Goal: Navigation & Orientation: Find specific page/section

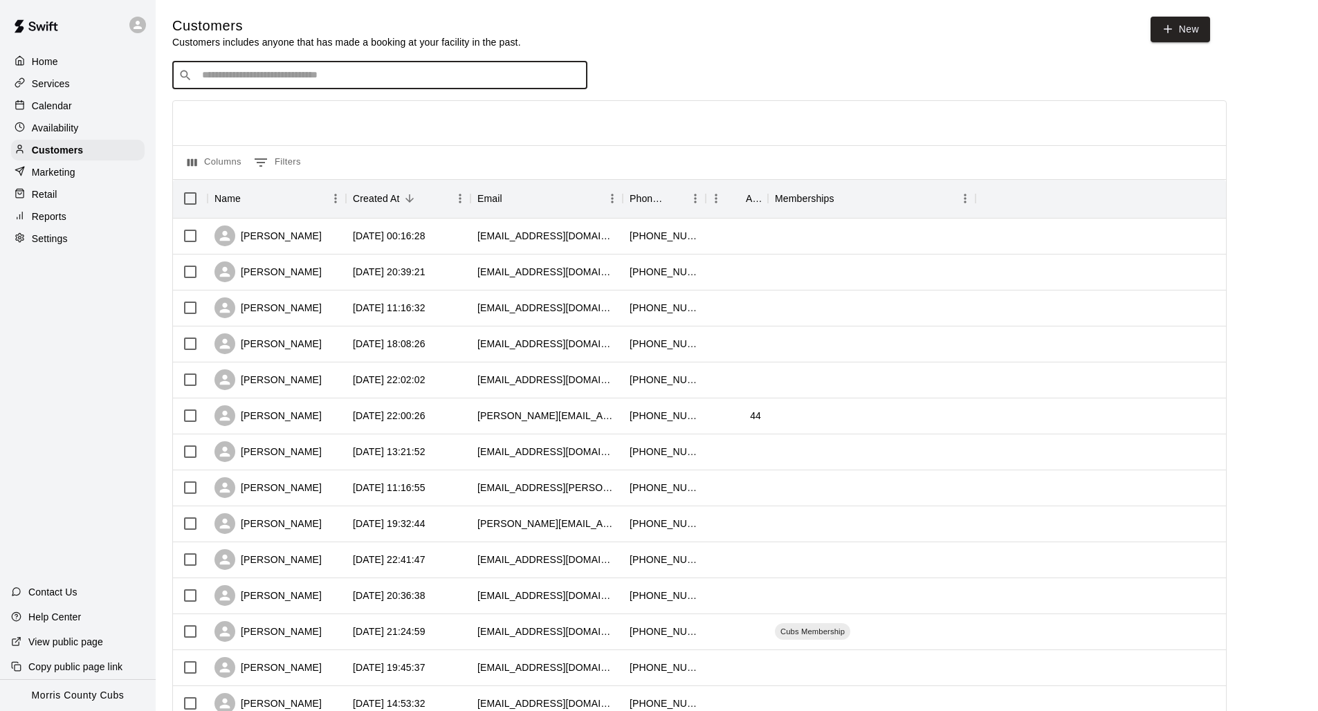
click at [108, 108] on div "Calendar" at bounding box center [78, 105] width 134 height 21
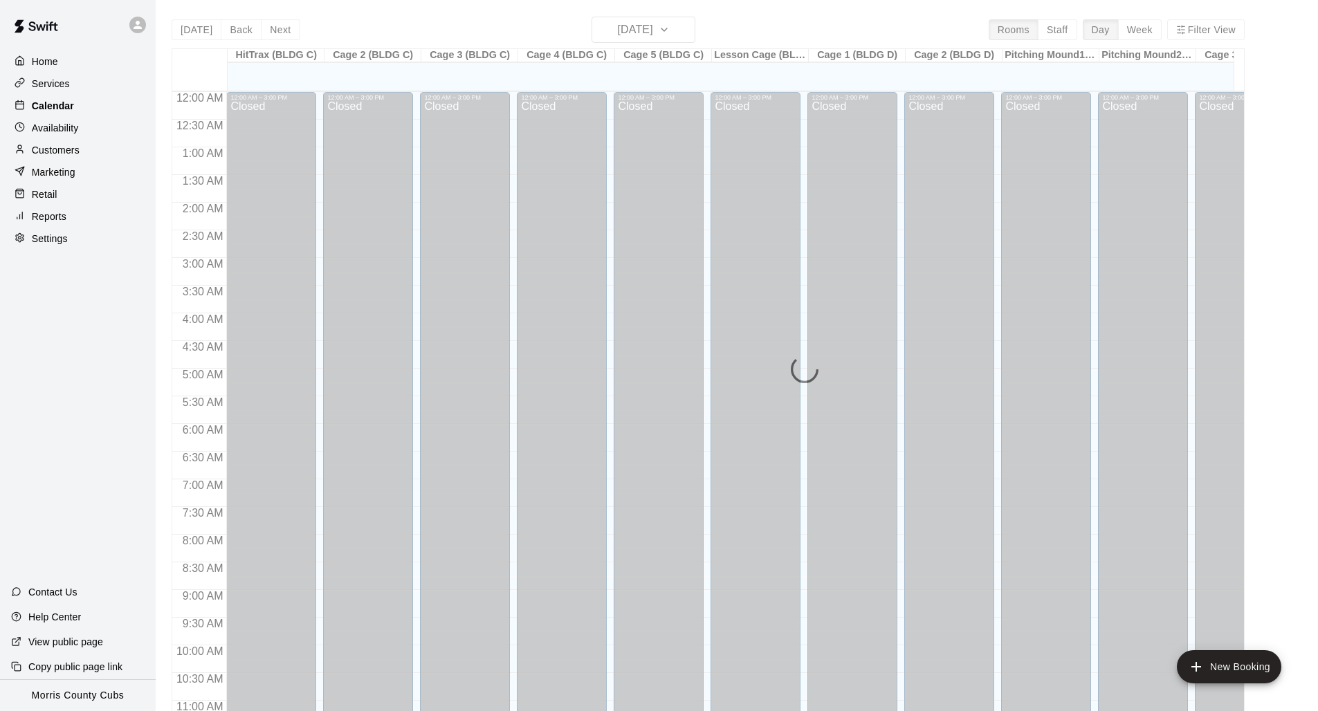
scroll to position [652, 0]
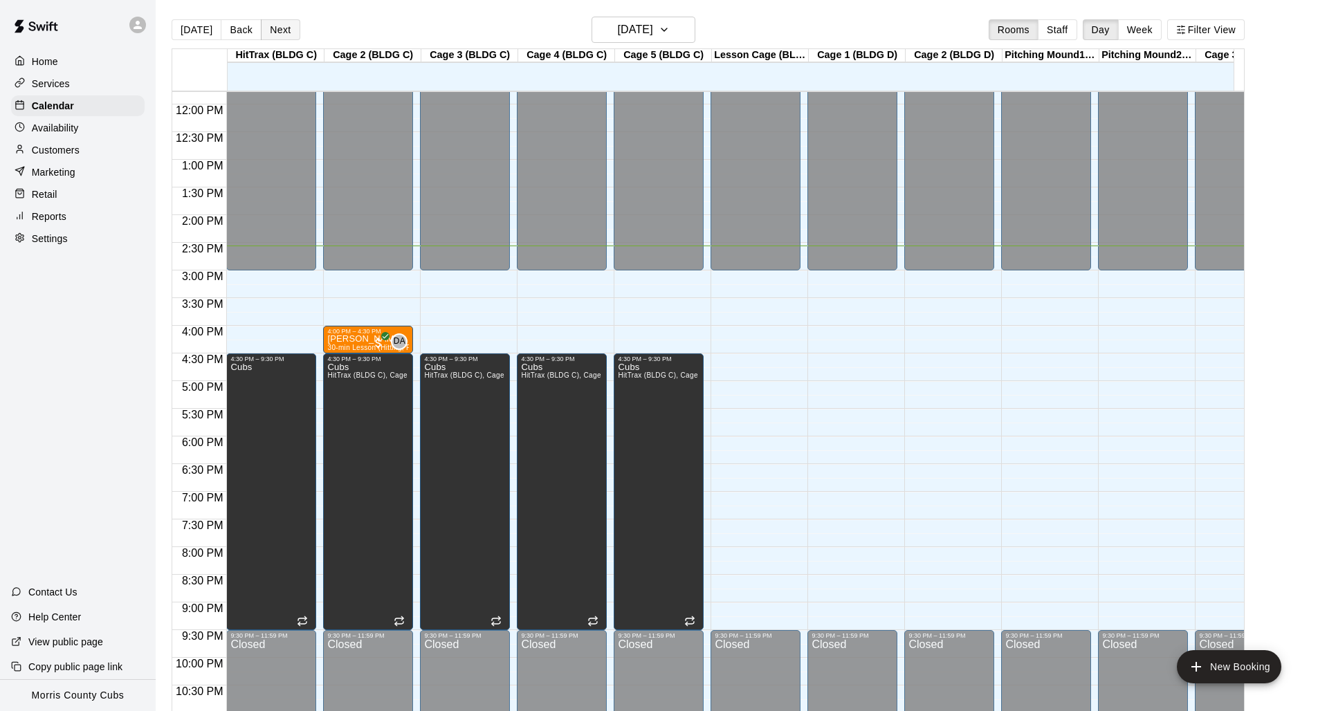
click at [268, 24] on button "Next" at bounding box center [280, 29] width 39 height 21
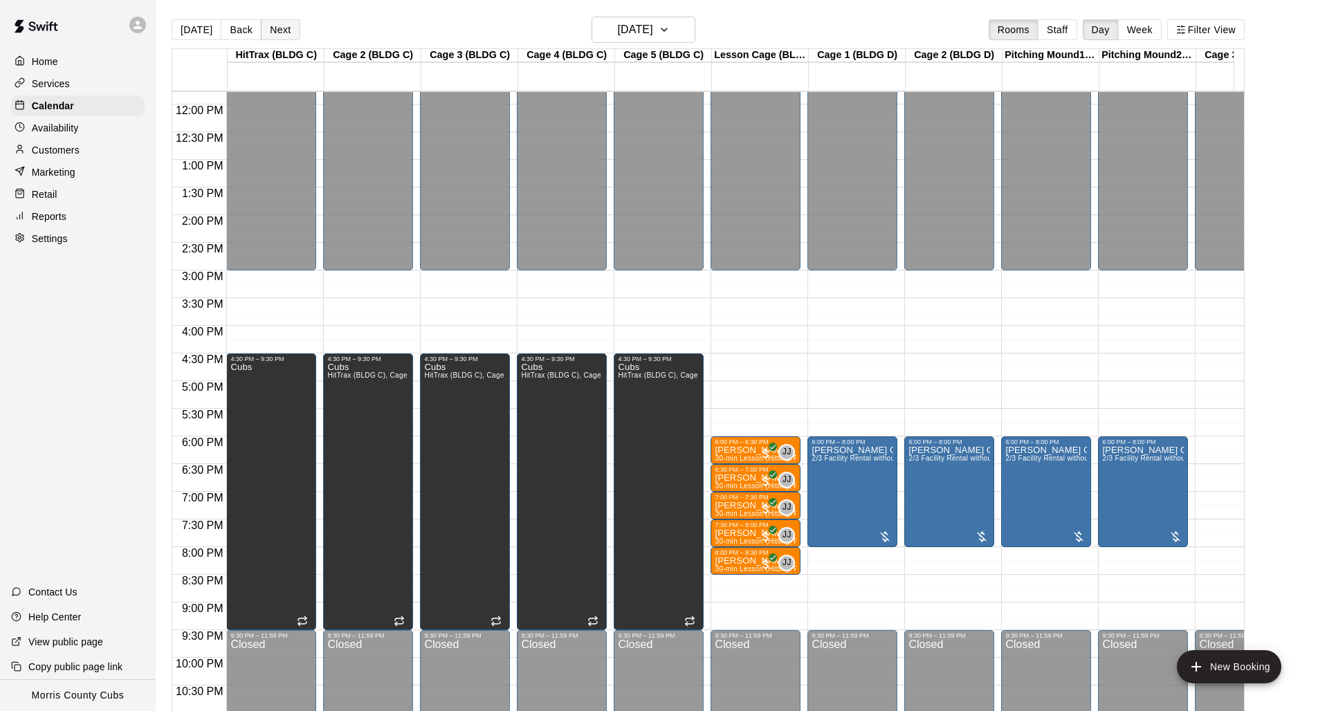
click at [268, 24] on button "Next" at bounding box center [280, 29] width 39 height 21
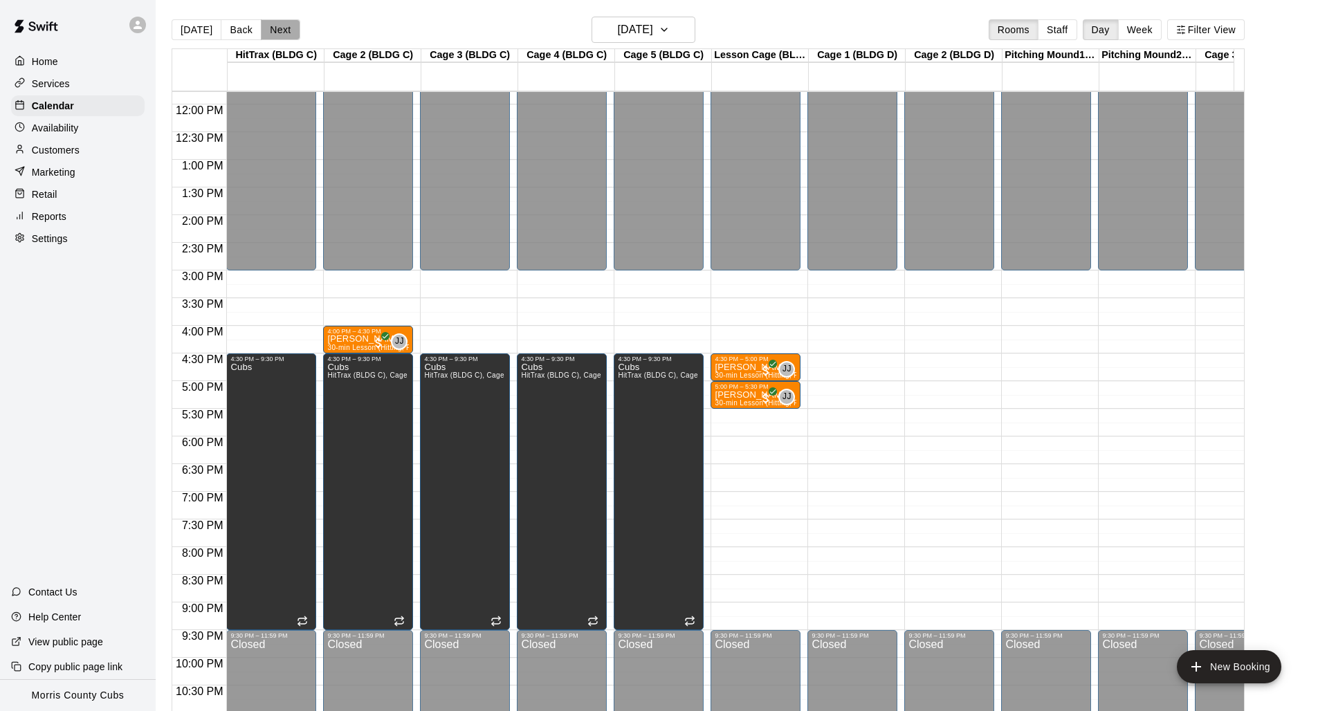
click at [268, 24] on button "Next" at bounding box center [280, 29] width 39 height 21
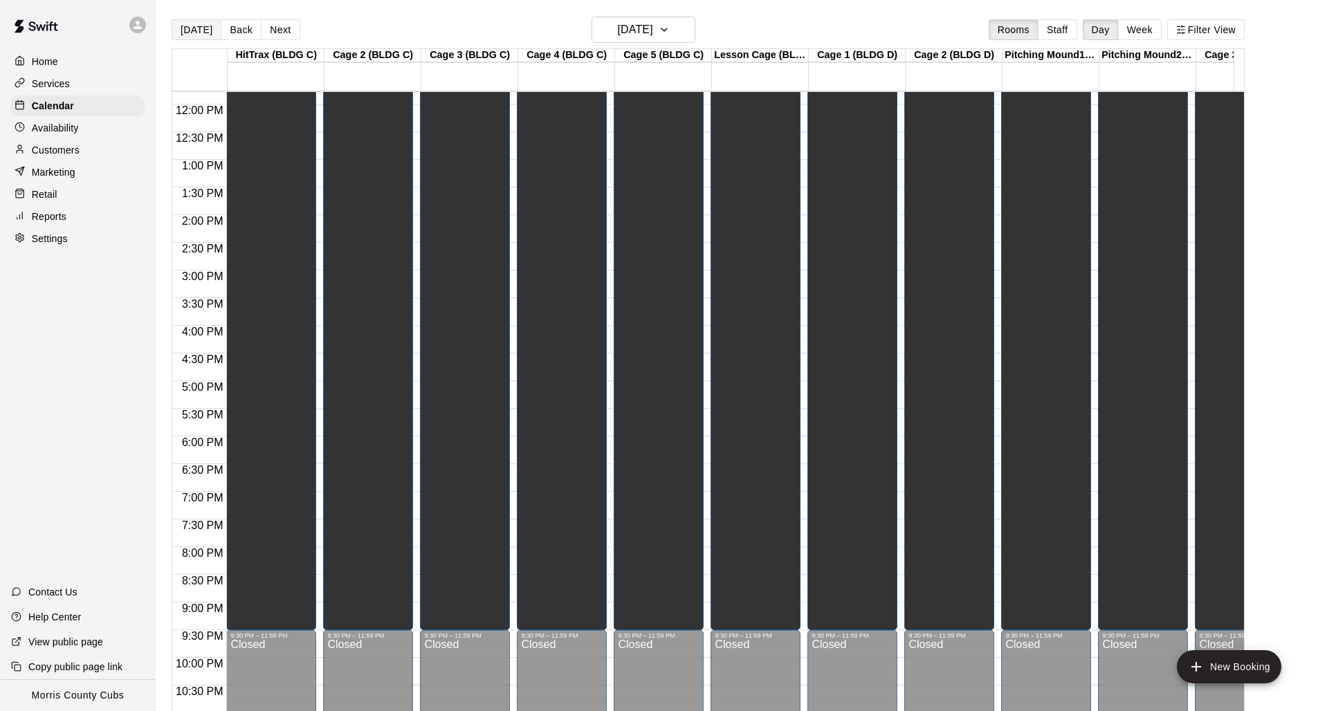
click at [206, 35] on button "[DATE]" at bounding box center [197, 29] width 50 height 21
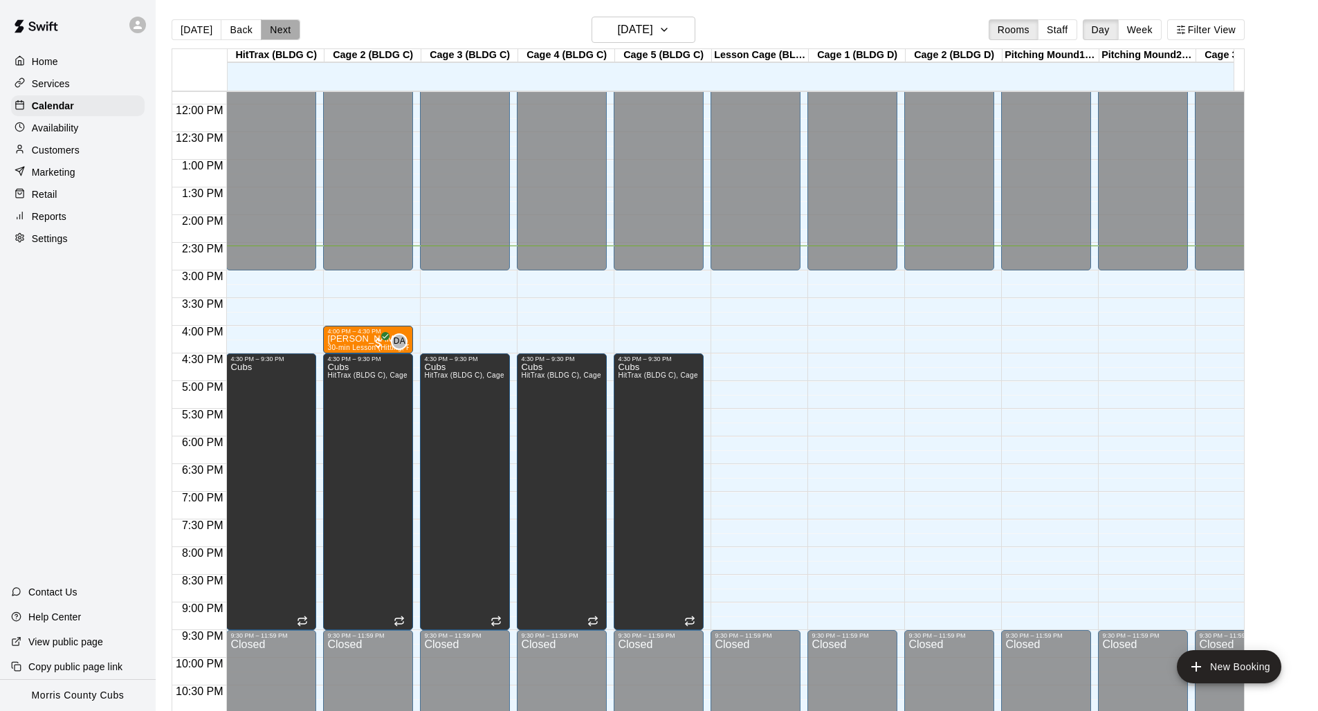
click at [273, 32] on button "Next" at bounding box center [280, 29] width 39 height 21
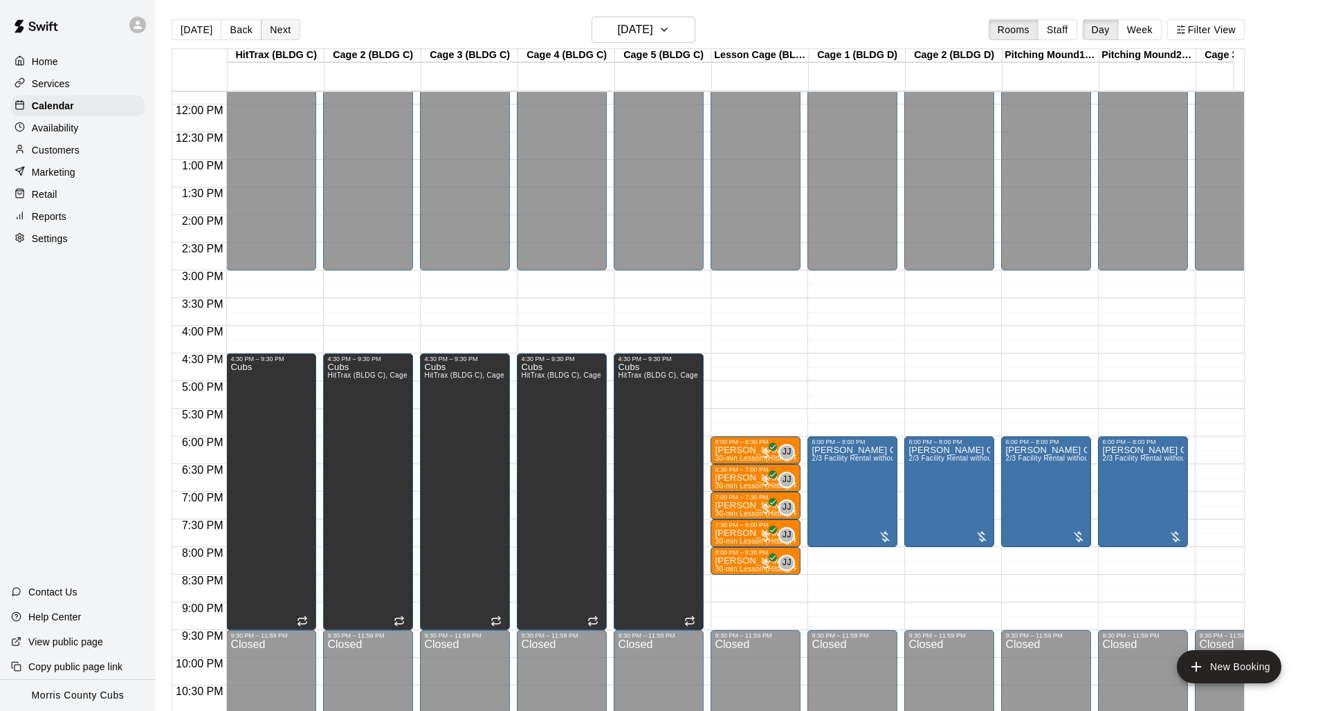
click at [268, 32] on button "Next" at bounding box center [280, 29] width 39 height 21
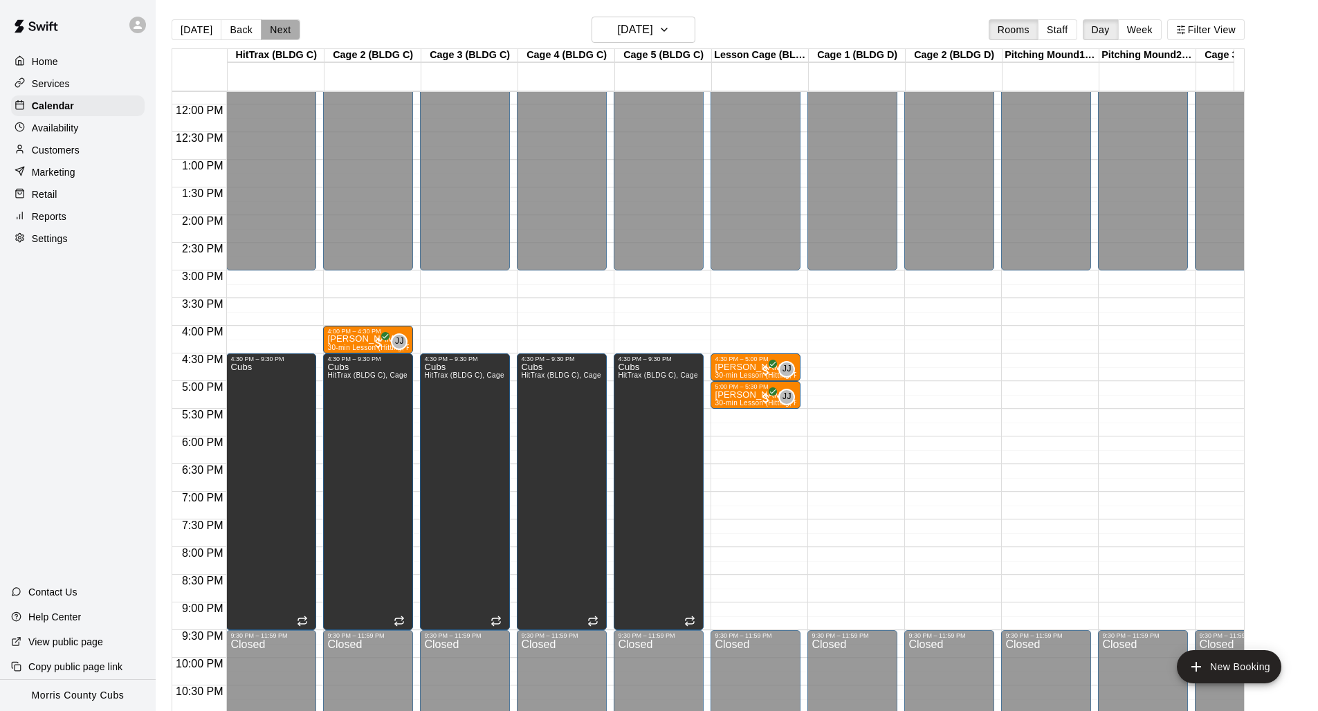
click at [268, 32] on button "Next" at bounding box center [280, 29] width 39 height 21
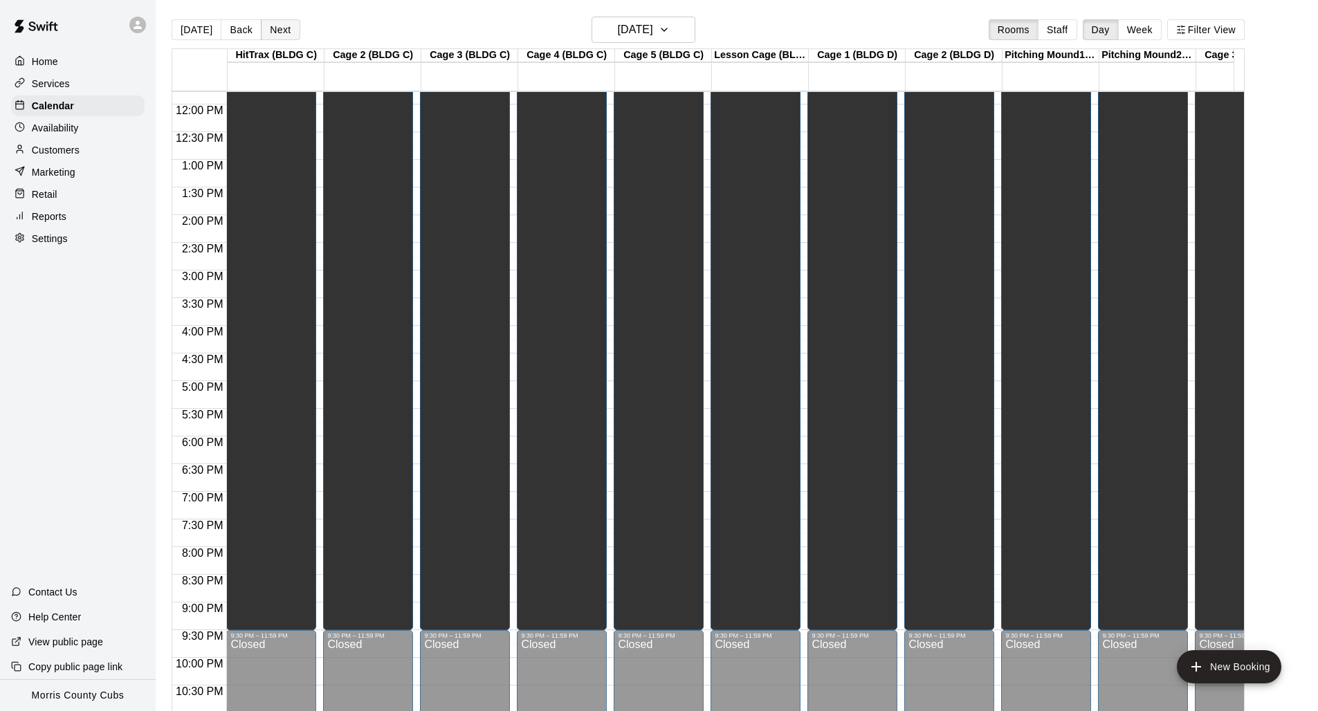
click at [268, 32] on button "Next" at bounding box center [280, 29] width 39 height 21
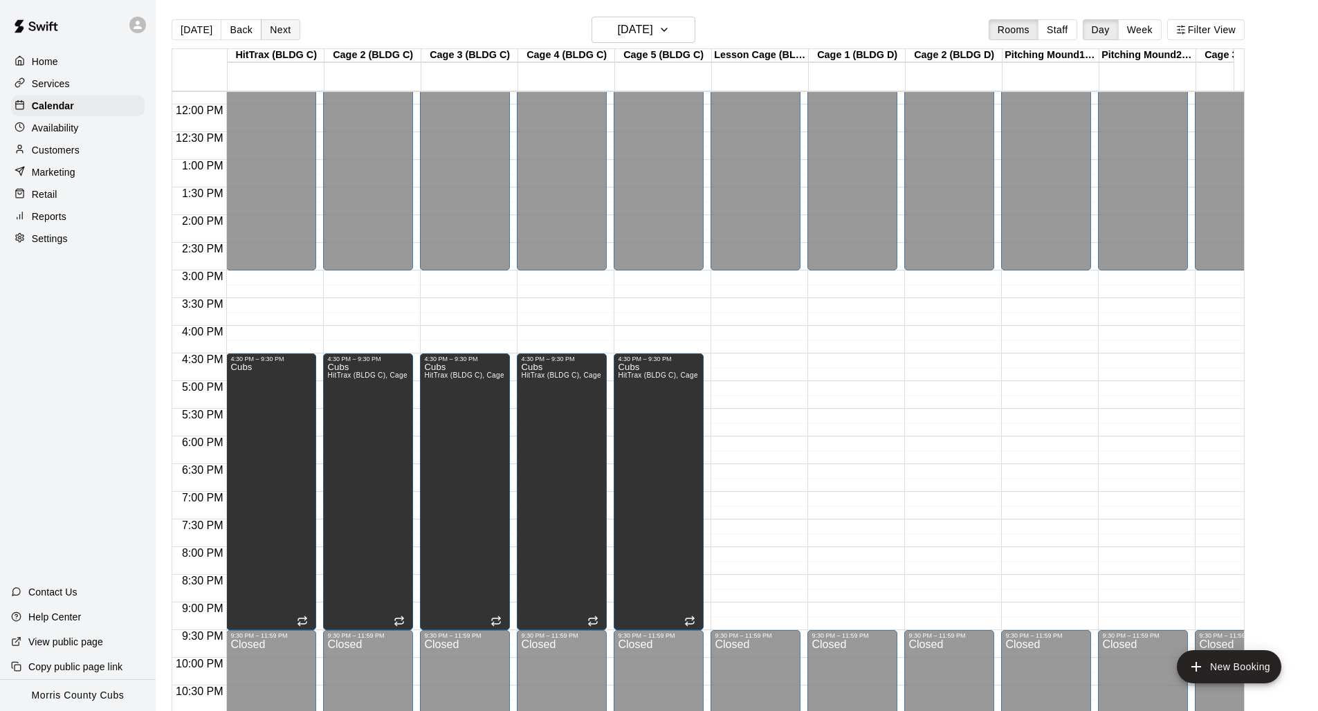
click at [268, 32] on button "Next" at bounding box center [280, 29] width 39 height 21
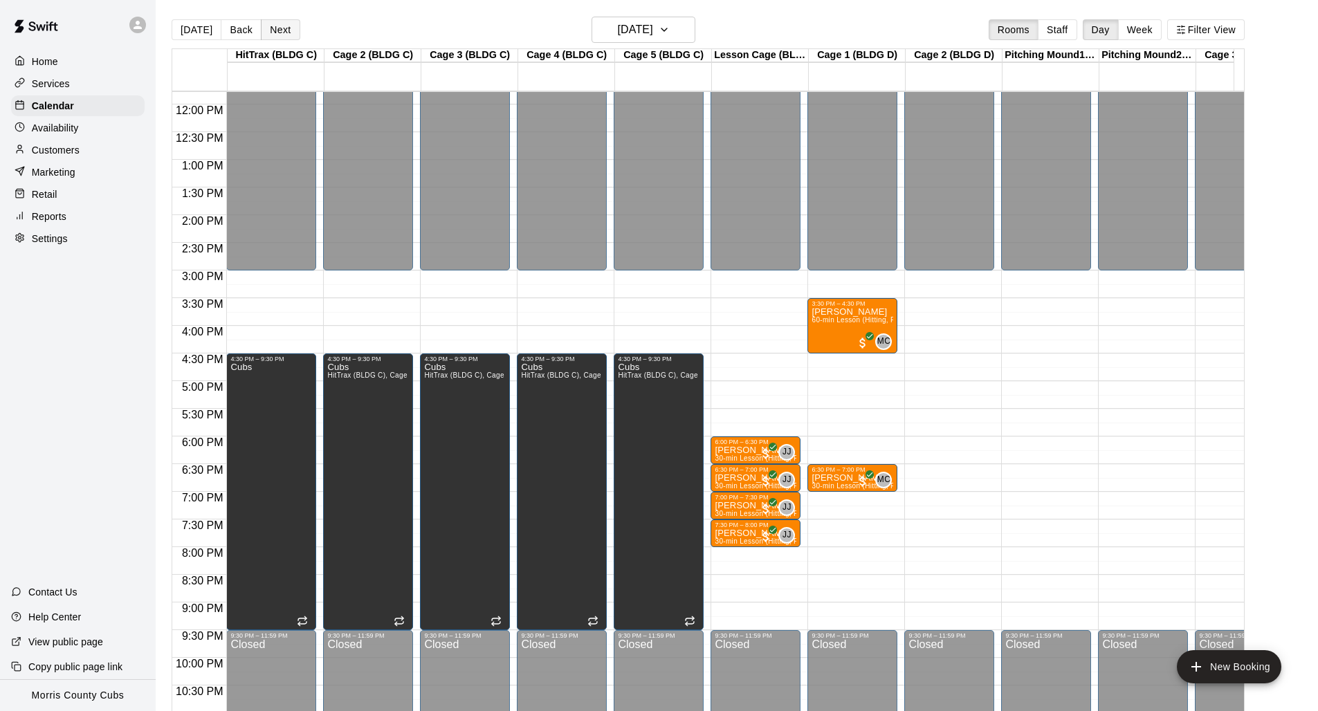
click at [268, 32] on button "Next" at bounding box center [280, 29] width 39 height 21
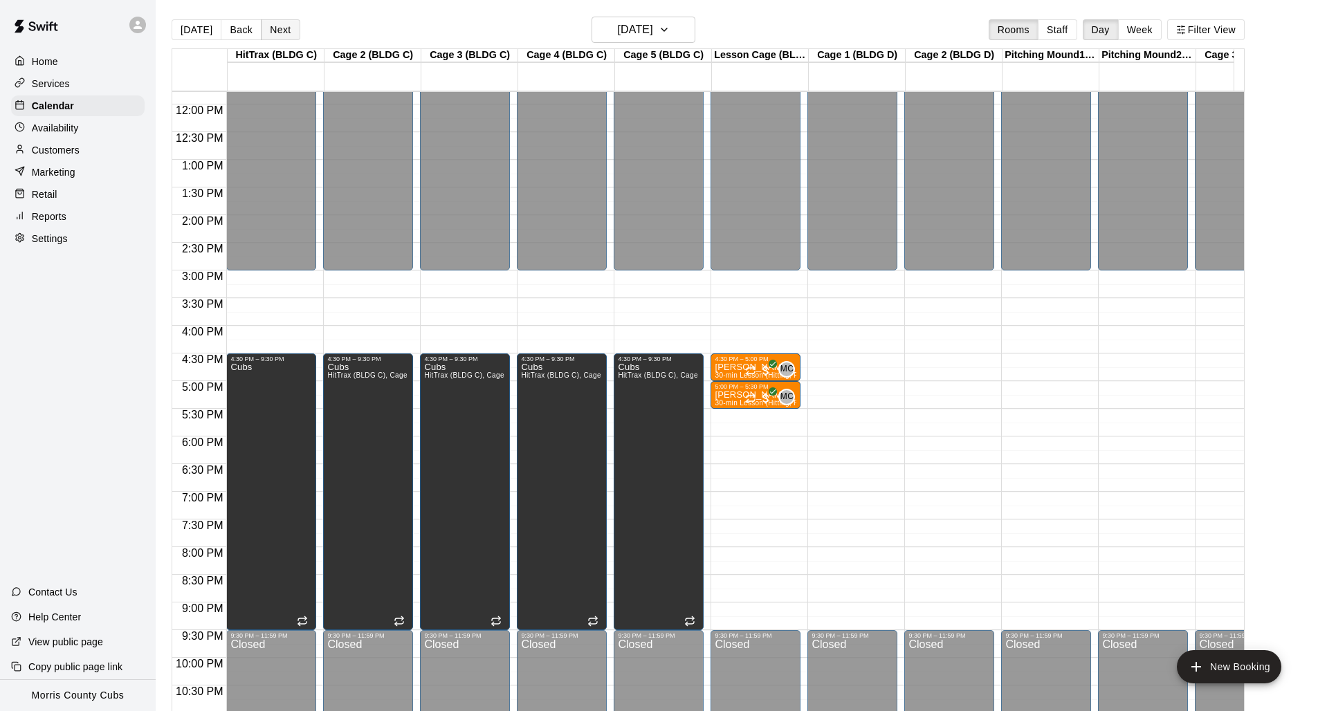
click at [268, 32] on button "Next" at bounding box center [280, 29] width 39 height 21
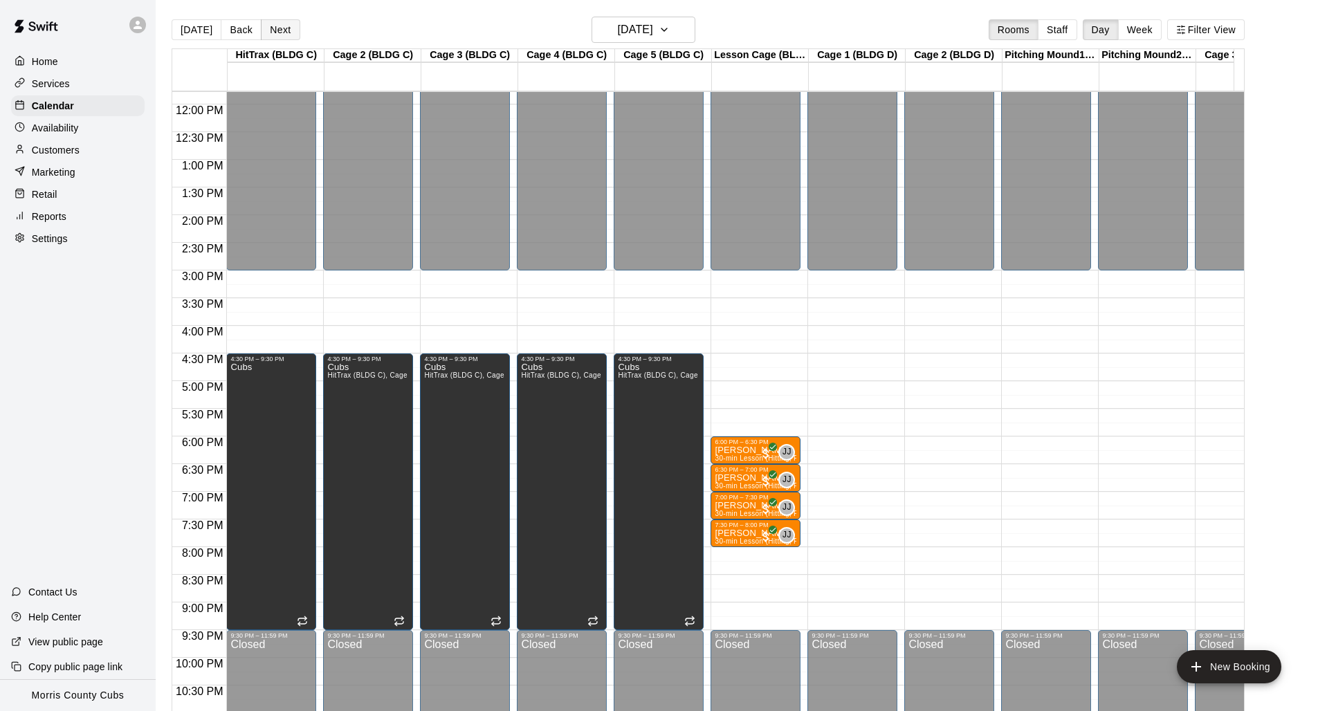
click at [268, 32] on button "Next" at bounding box center [280, 29] width 39 height 21
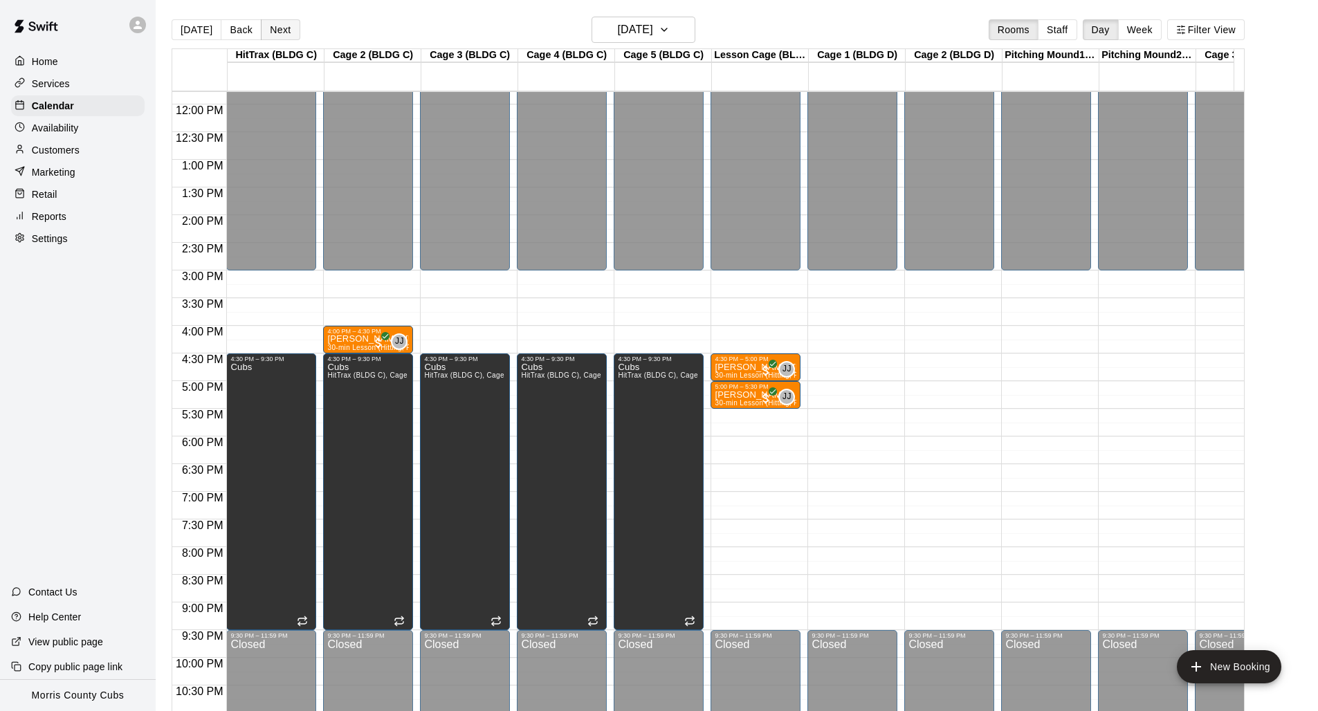
click at [280, 35] on button "Next" at bounding box center [280, 29] width 39 height 21
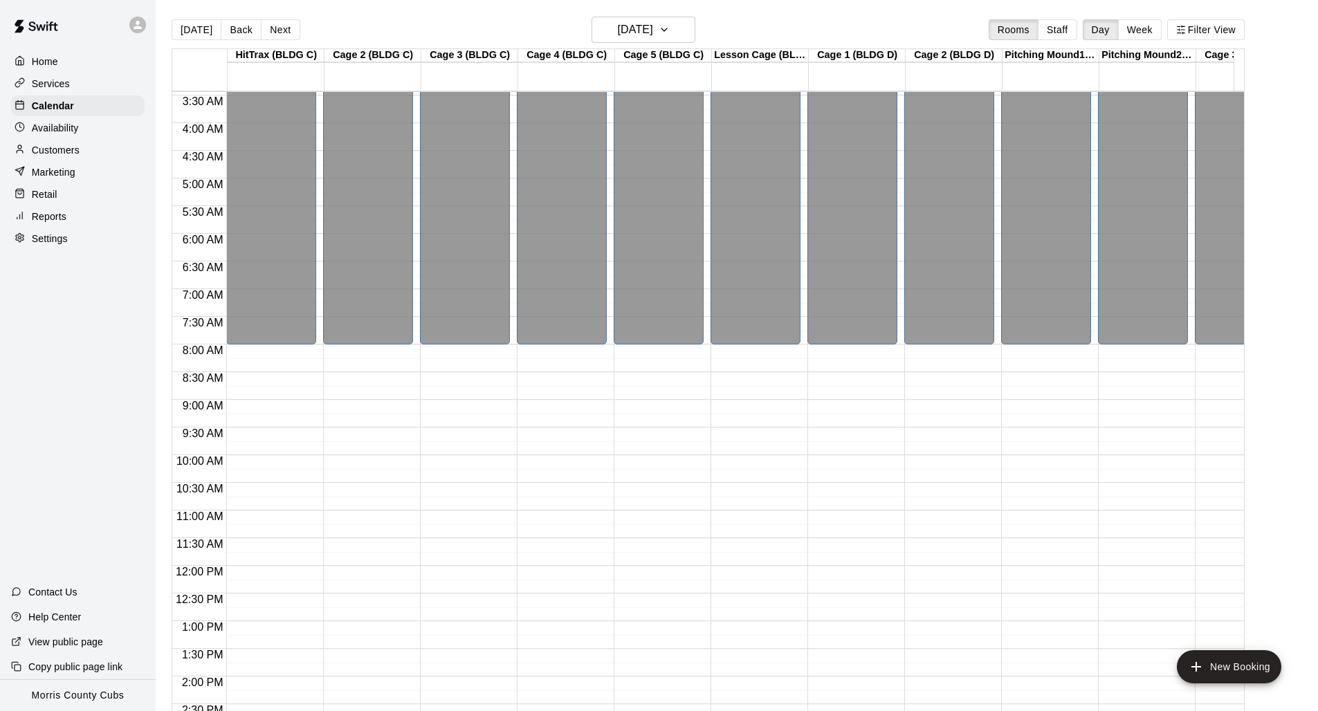
scroll to position [0, 0]
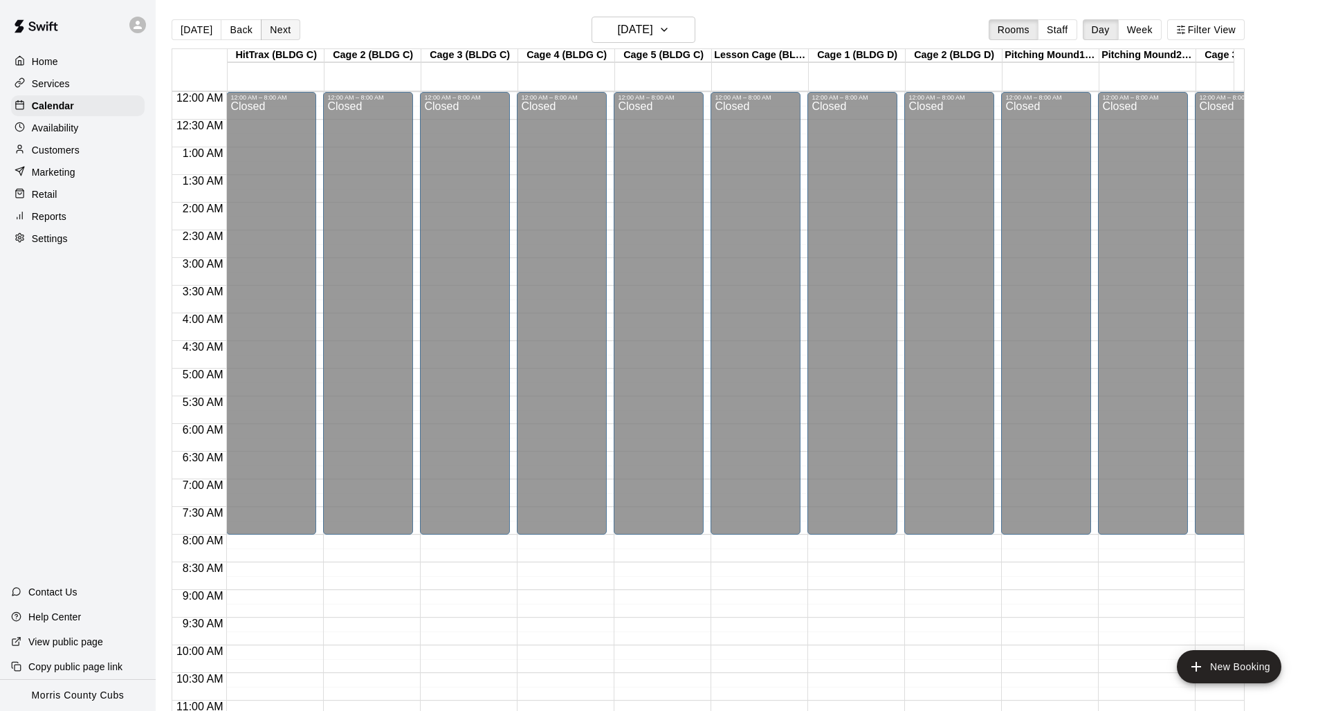
click at [276, 21] on button "Next" at bounding box center [280, 29] width 39 height 21
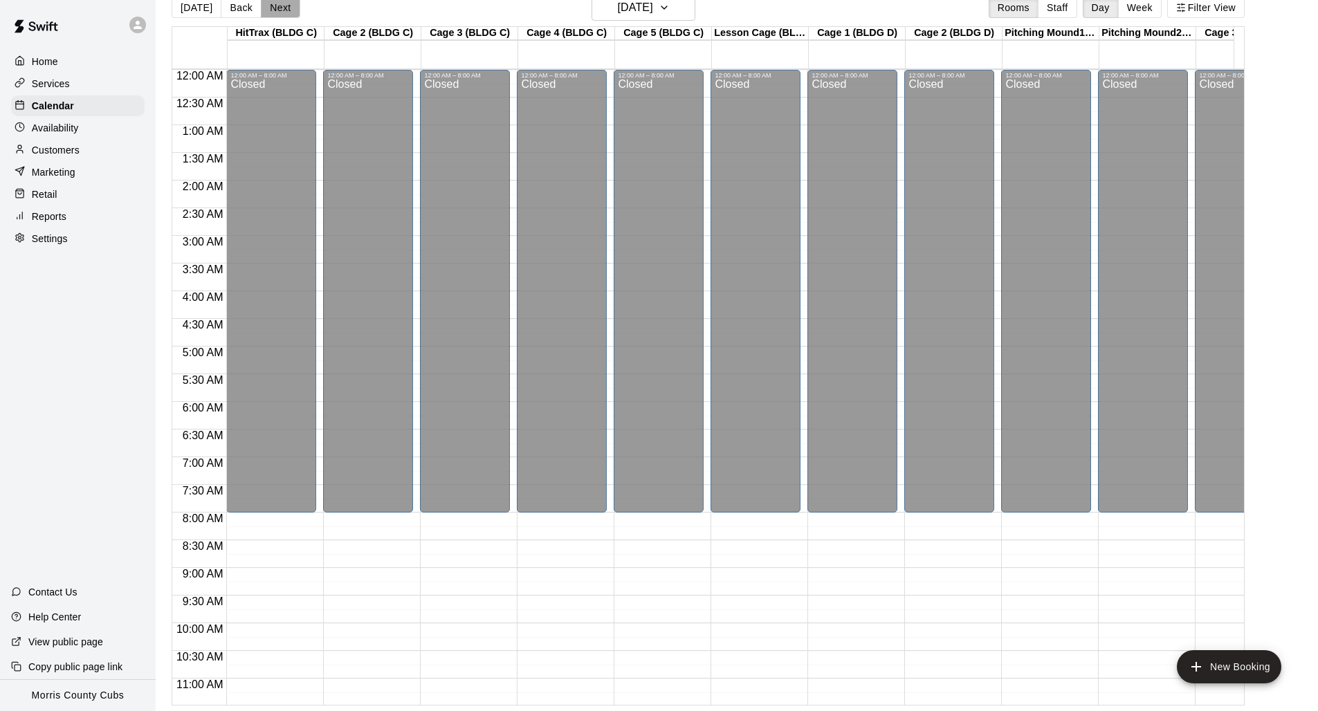
click at [284, 10] on button "Next" at bounding box center [280, 7] width 39 height 21
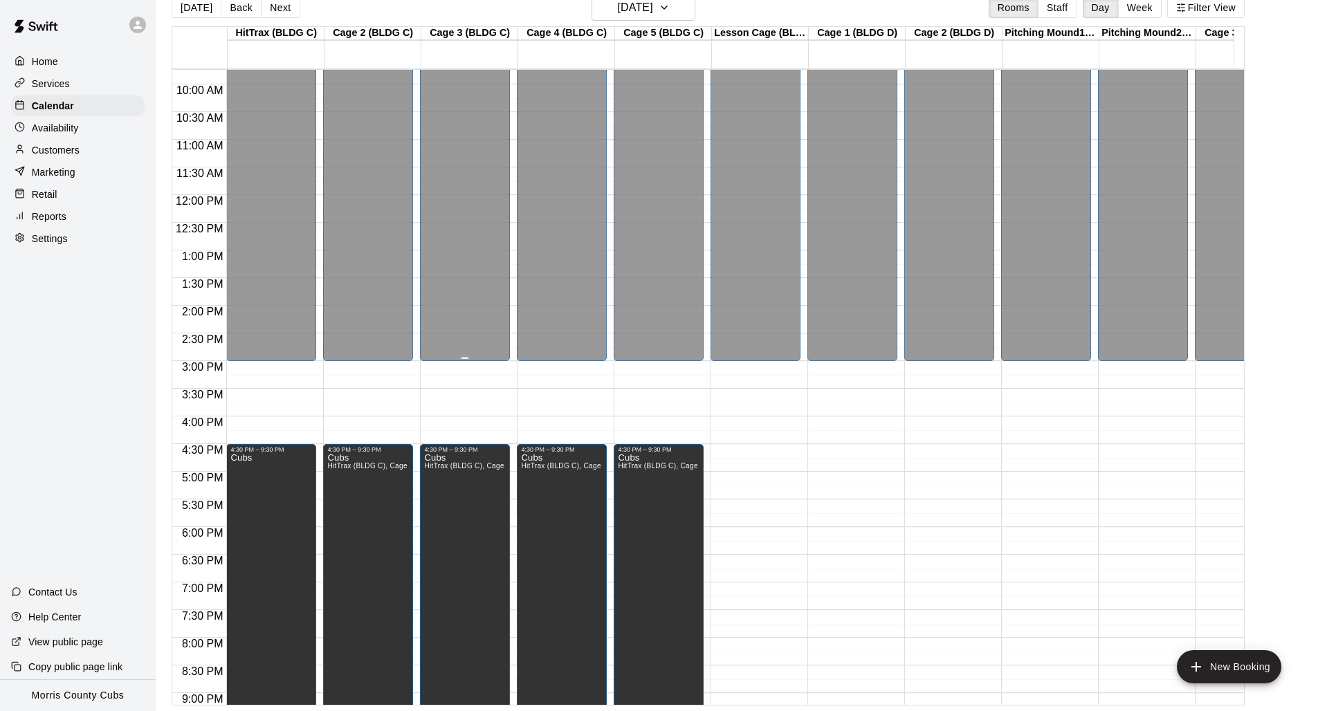
scroll to position [682, 0]
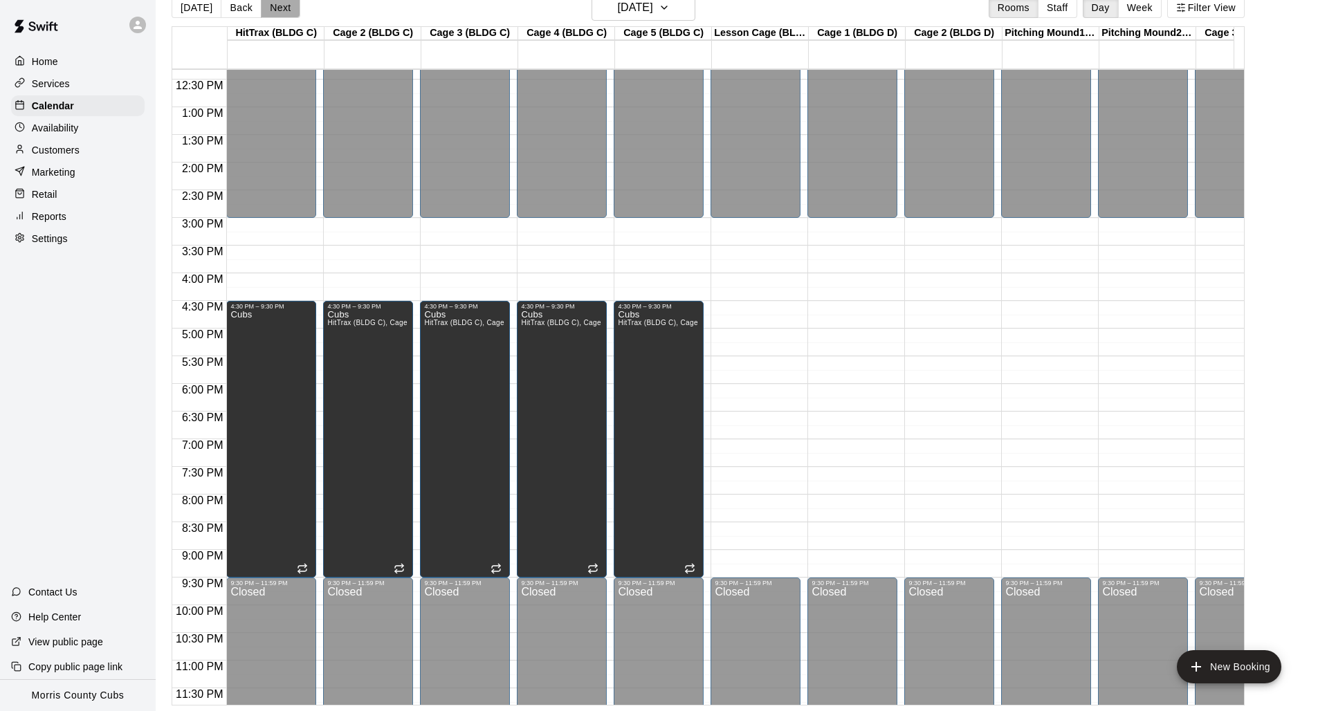
click at [286, 6] on button "Next" at bounding box center [280, 7] width 39 height 21
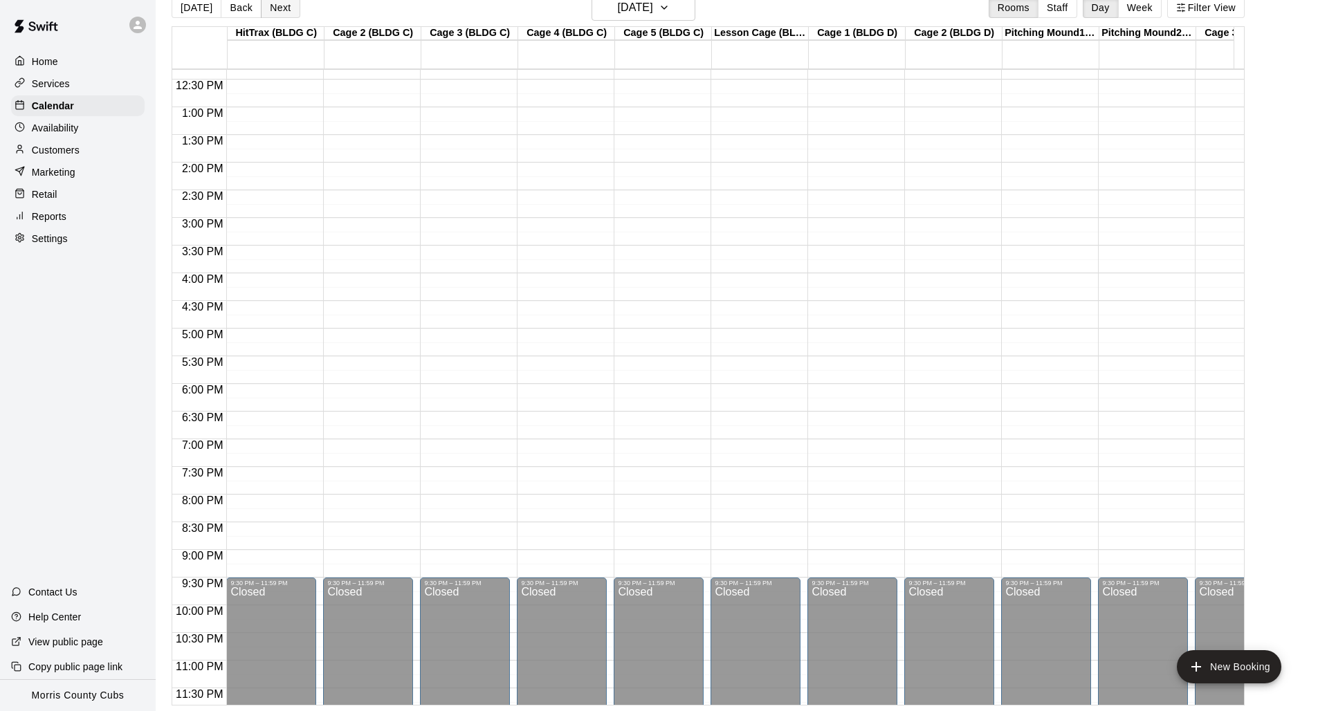
click at [286, 6] on button "Next" at bounding box center [280, 7] width 39 height 21
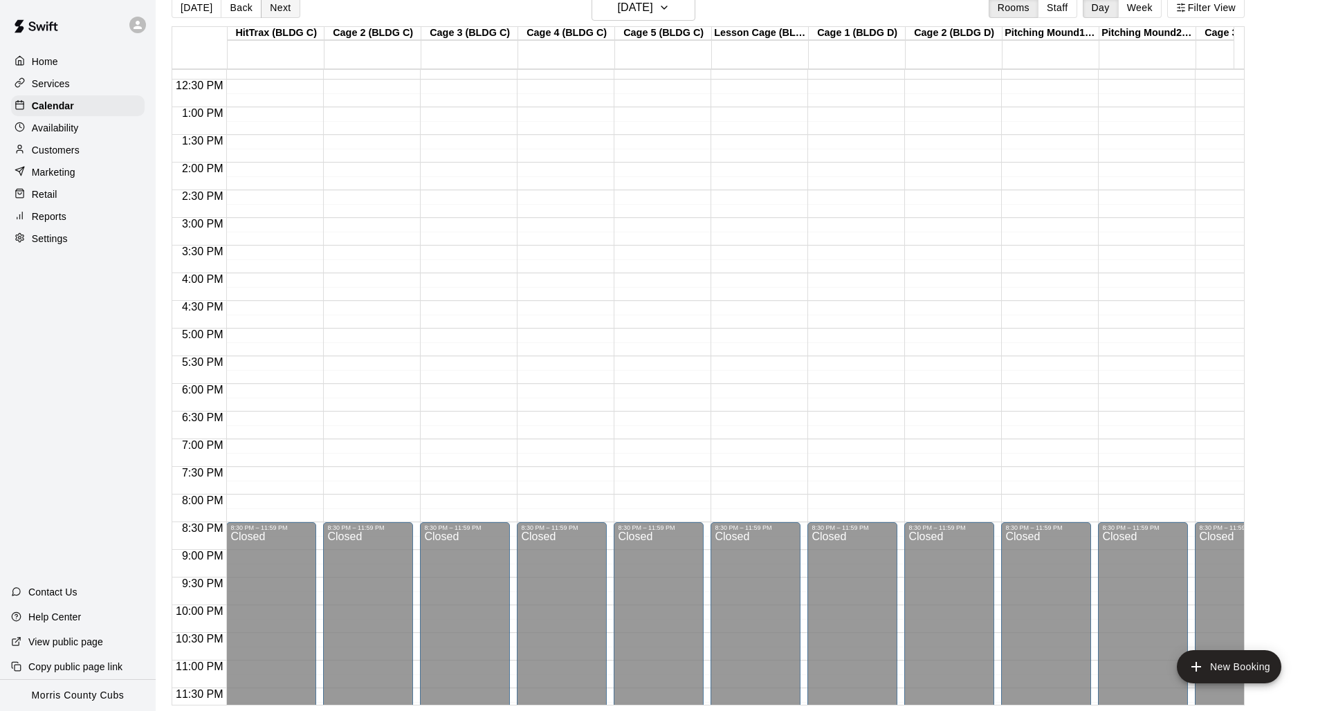
click at [286, 6] on button "Next" at bounding box center [280, 7] width 39 height 21
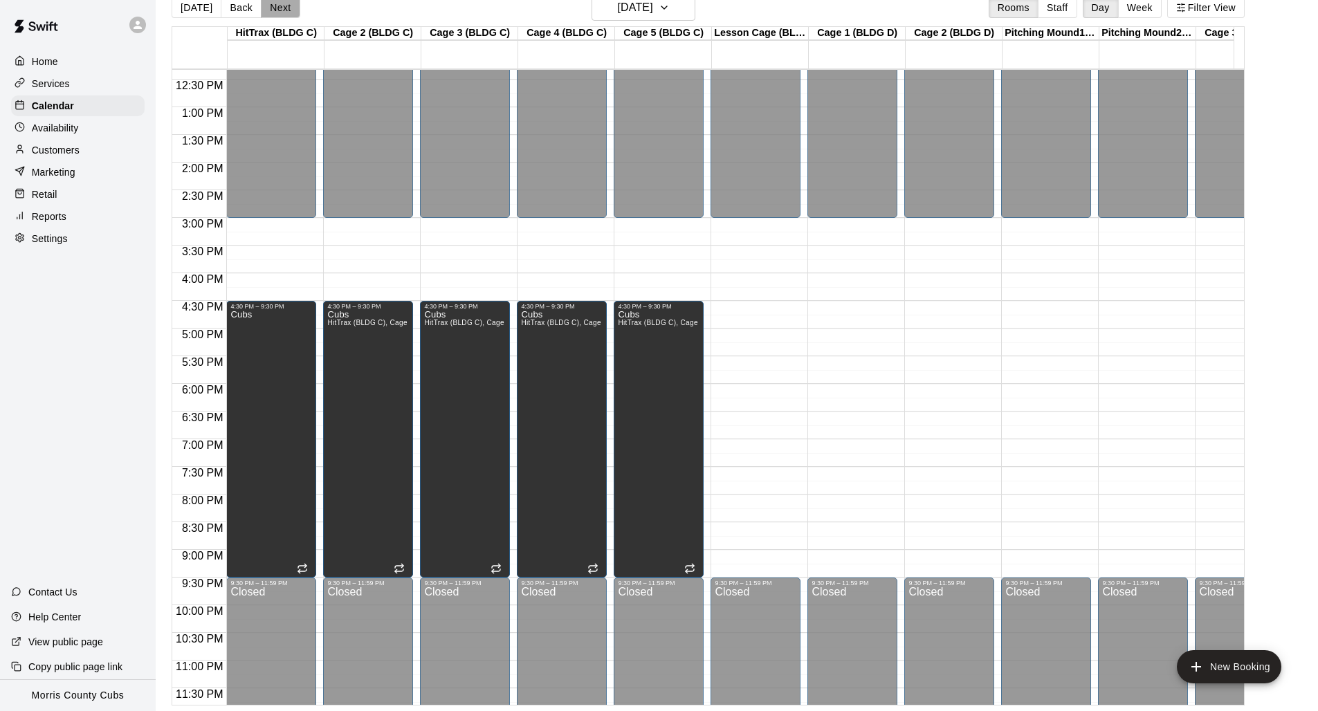
click at [286, 6] on button "Next" at bounding box center [280, 7] width 39 height 21
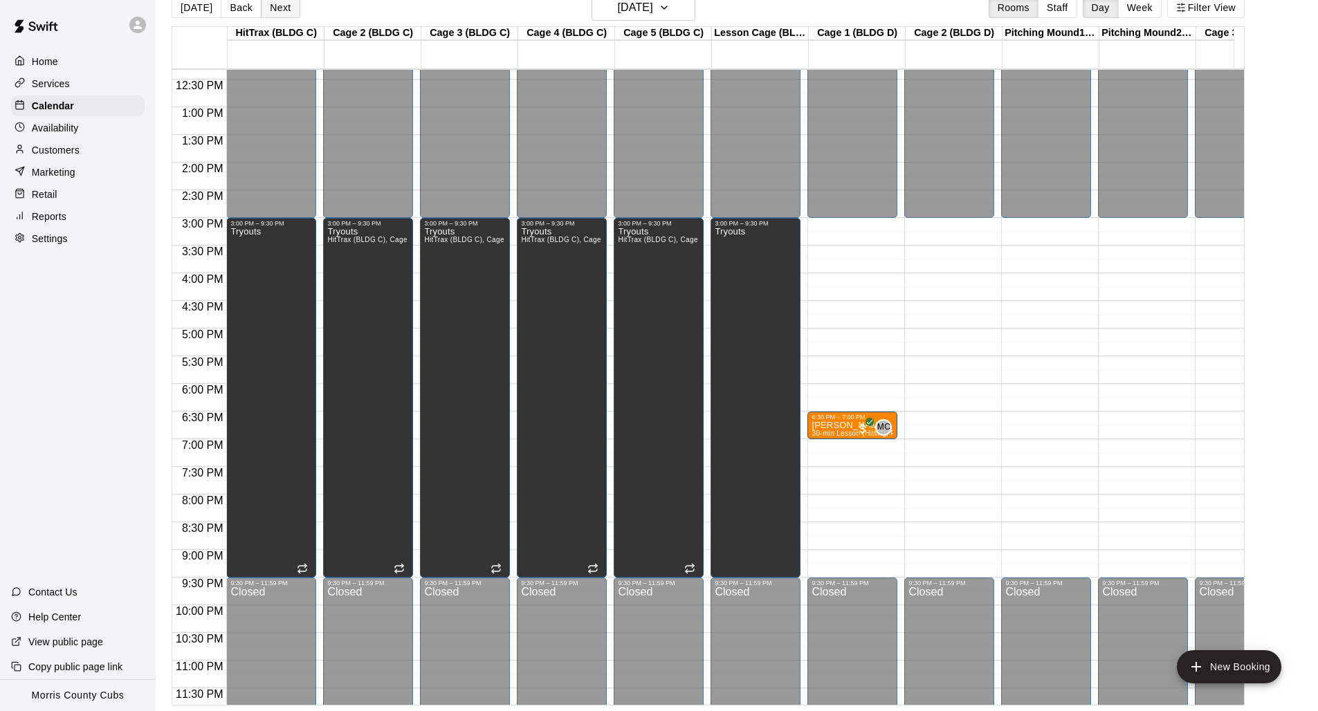
click at [286, 6] on button "Next" at bounding box center [280, 7] width 39 height 21
click at [293, 2] on button "Next" at bounding box center [280, 7] width 39 height 21
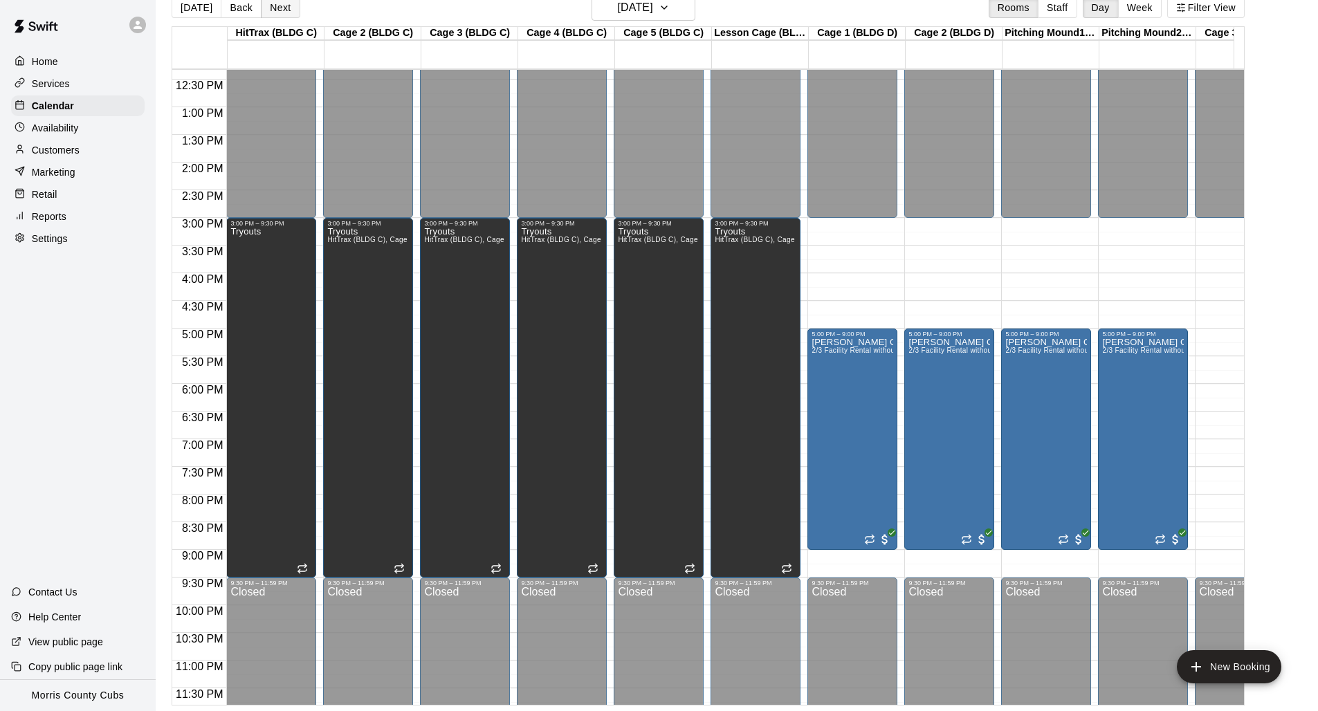
click at [293, 2] on button "Next" at bounding box center [280, 7] width 39 height 21
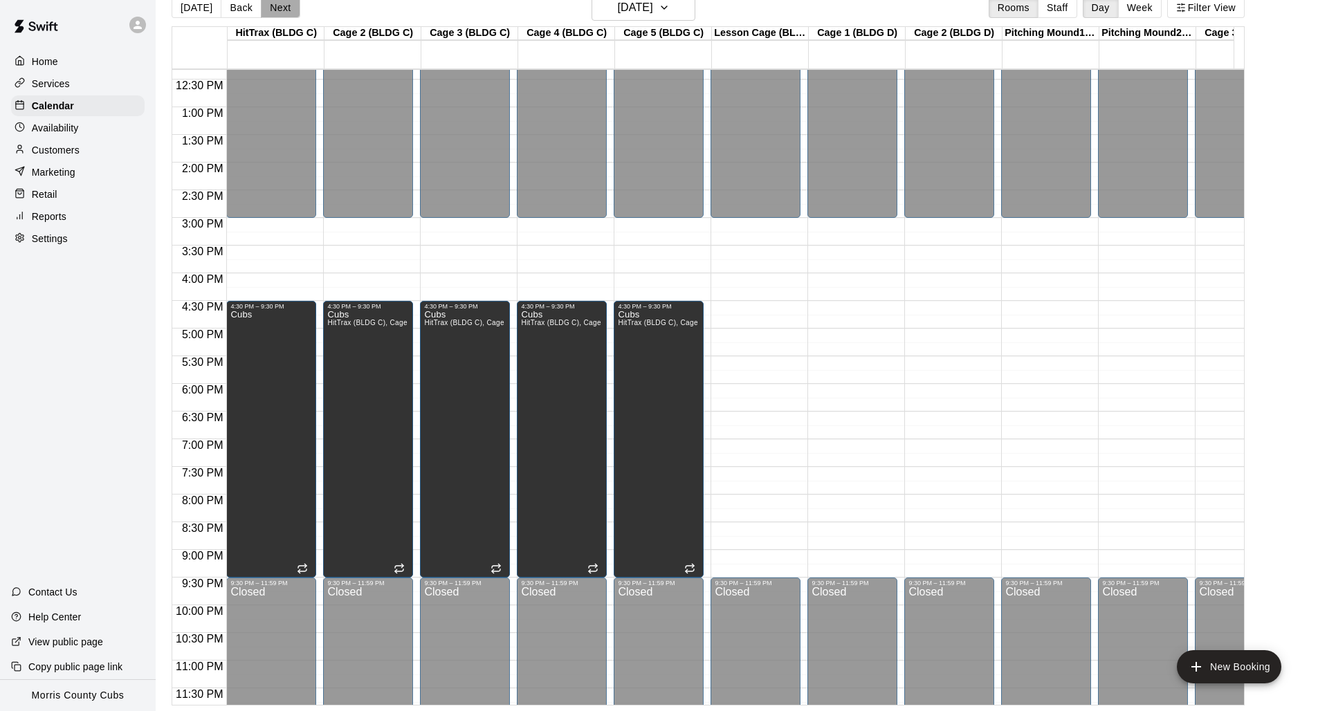
click at [293, 2] on button "Next" at bounding box center [280, 7] width 39 height 21
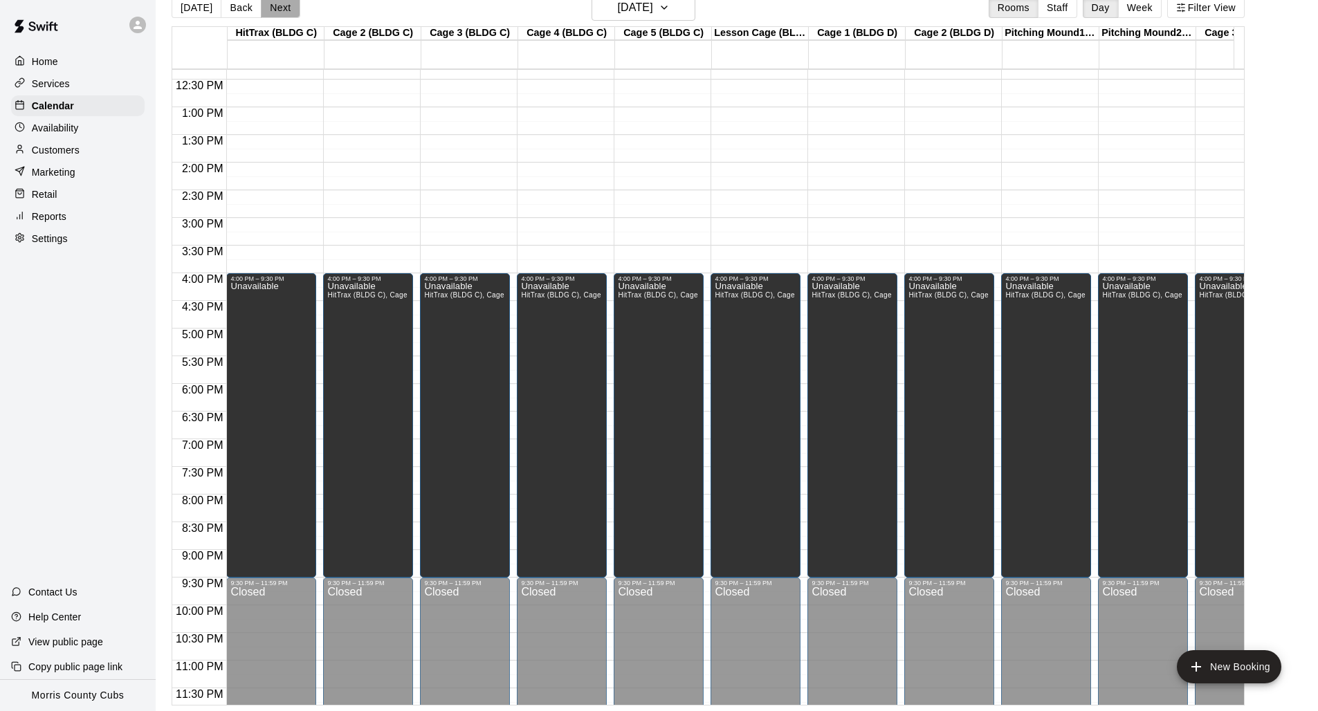
click at [293, 2] on button "Next" at bounding box center [280, 7] width 39 height 21
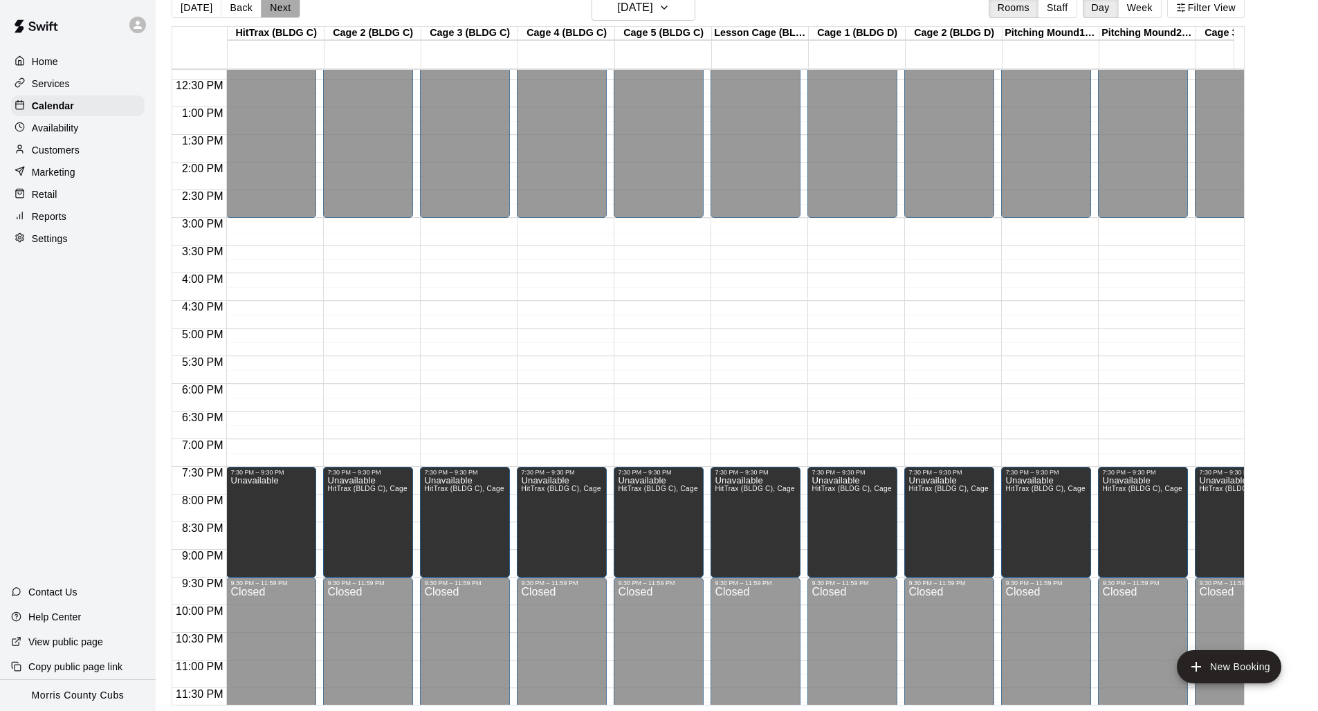
click at [293, 2] on button "Next" at bounding box center [280, 7] width 39 height 21
